Goal: Navigation & Orientation: Find specific page/section

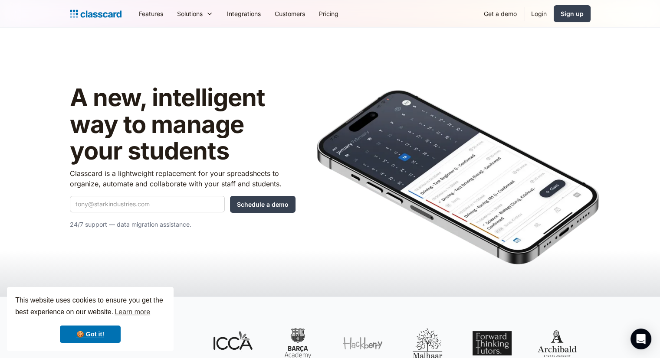
click at [80, 14] on img at bounding box center [96, 14] width 52 height 12
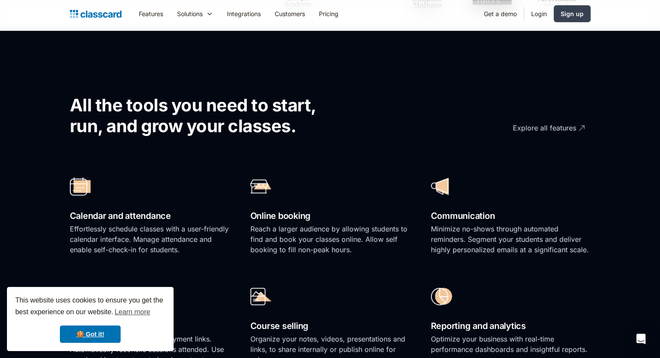
scroll to position [174, 0]
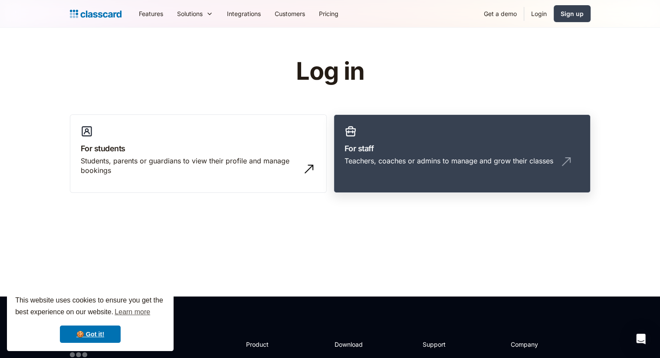
click at [422, 158] on div "Teachers, coaches or admins to manage and grow their classes" at bounding box center [449, 161] width 209 height 10
